Goal: Transaction & Acquisition: Download file/media

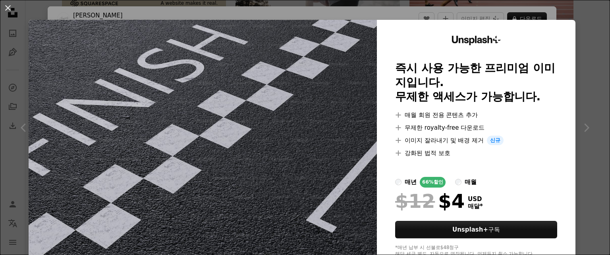
scroll to position [37, 0]
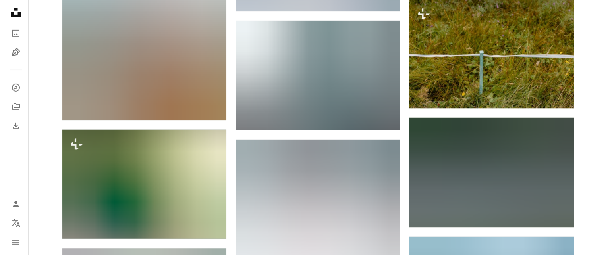
scroll to position [23653, 0]
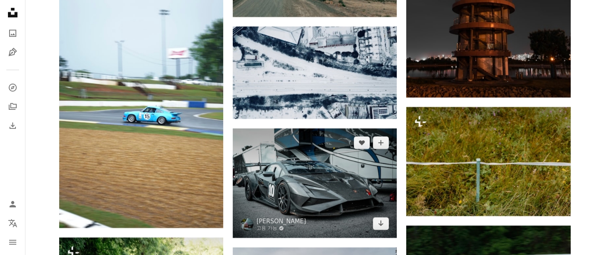
click at [330, 195] on img at bounding box center [315, 184] width 164 height 110
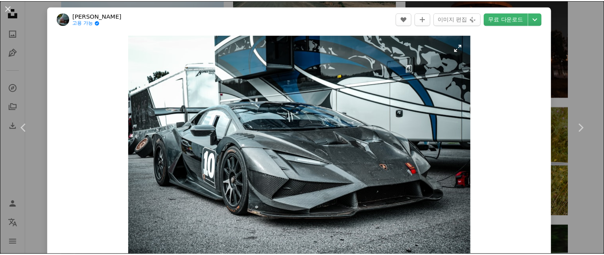
scroll to position [40, 0]
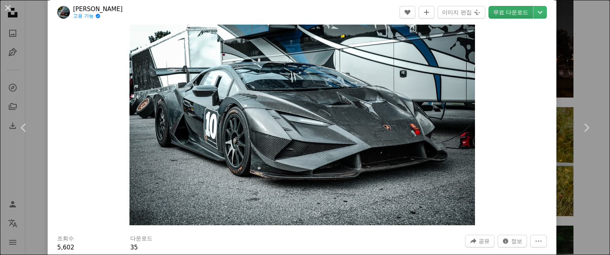
click at [512, 12] on link "무료 다운로드" at bounding box center [510, 12] width 44 height 13
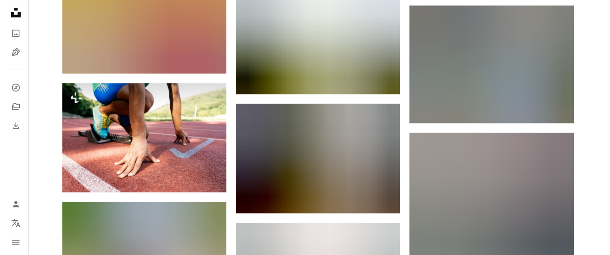
scroll to position [29486, 0]
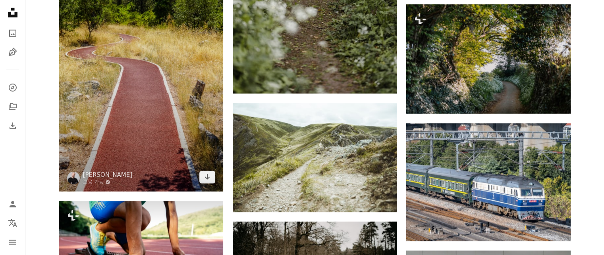
click at [152, 144] on img at bounding box center [141, 69] width 164 height 246
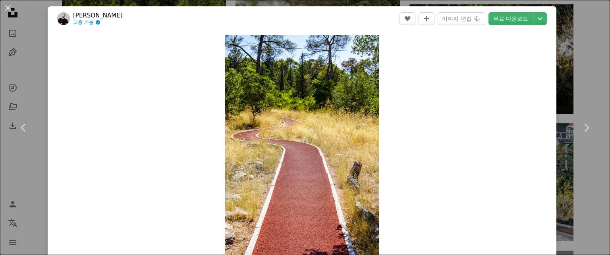
click at [506, 19] on link "무료 다운로드" at bounding box center [510, 18] width 44 height 13
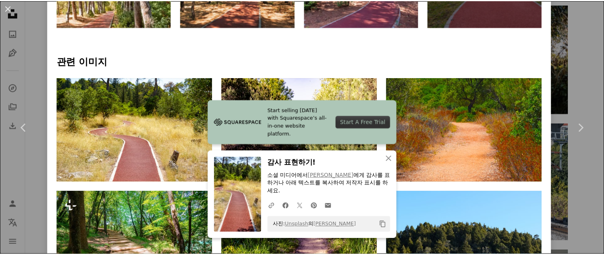
scroll to position [397, 0]
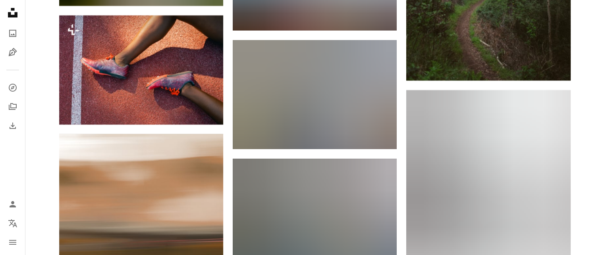
scroll to position [30479, 0]
